Goal: Transaction & Acquisition: Obtain resource

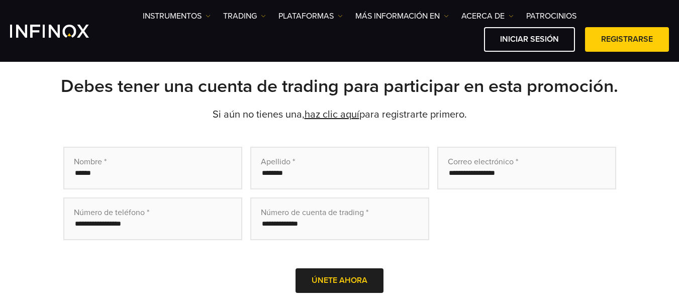
scroll to position [280, 0]
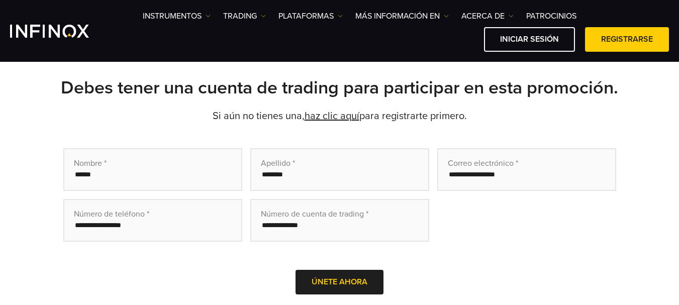
drag, startPoint x: 0, startPoint y: 0, endPoint x: 248, endPoint y: 322, distance: 406.6
